Goal: Book appointment/travel/reservation

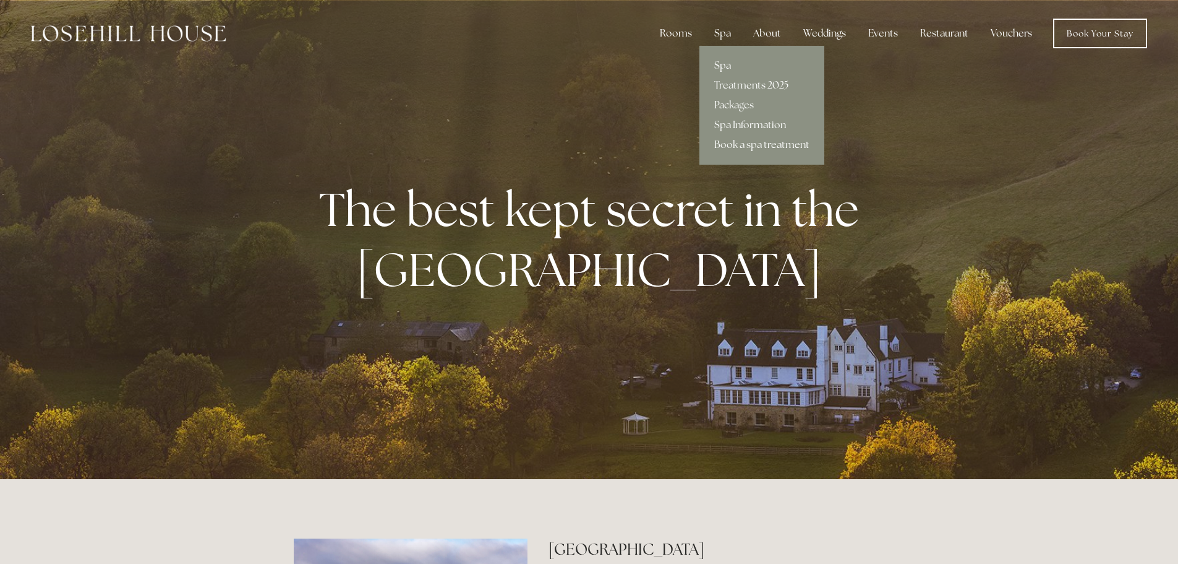
click at [725, 64] on link "Spa" at bounding box center [762, 66] width 125 height 20
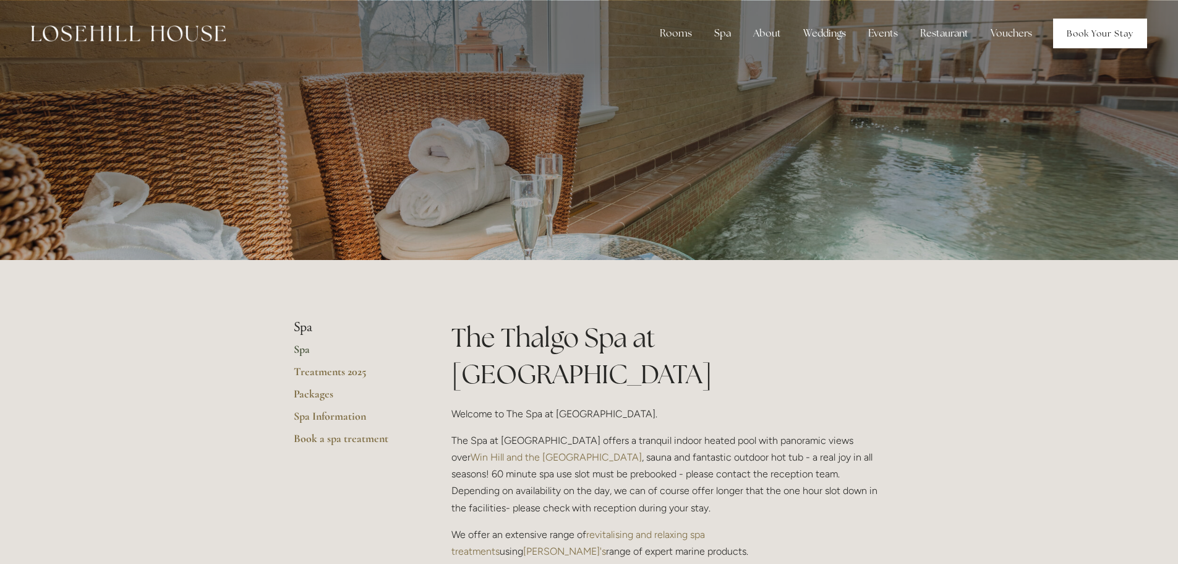
click at [1075, 28] on link "Book Your Stay" at bounding box center [1101, 34] width 94 height 30
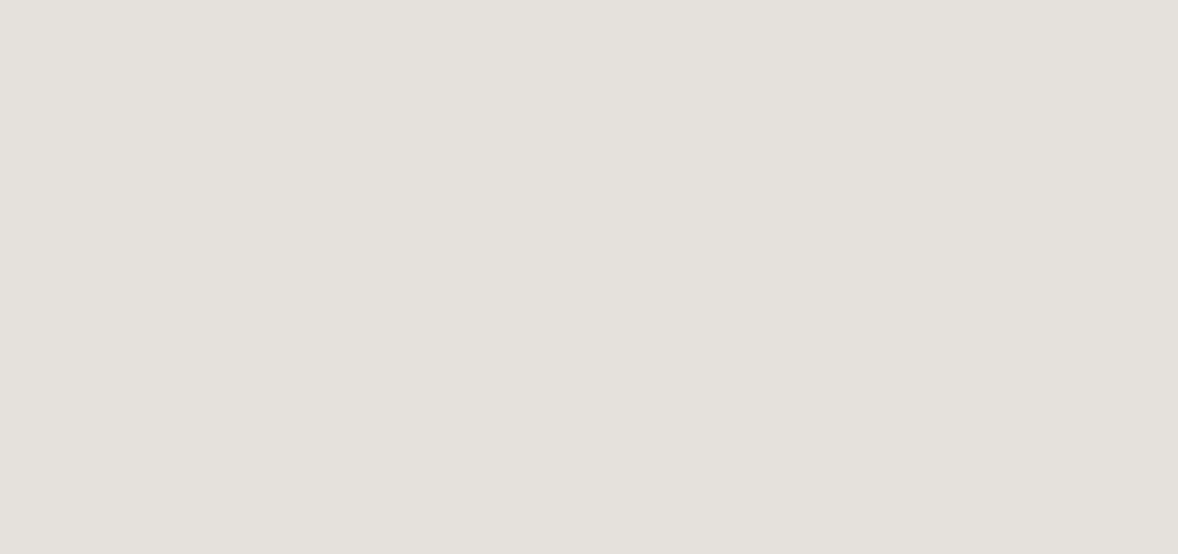
scroll to position [170, 0]
